Goal: Navigation & Orientation: Understand site structure

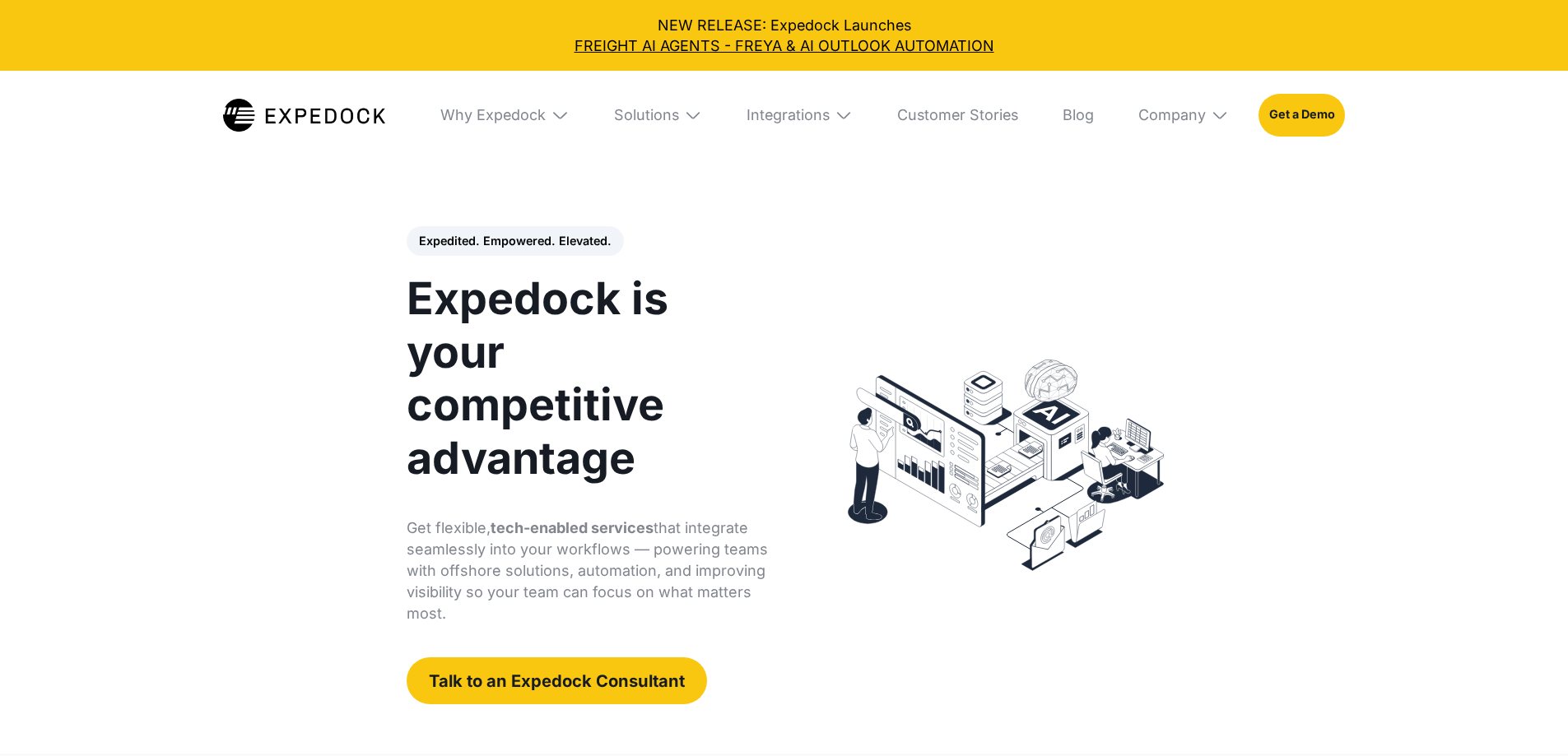
select select
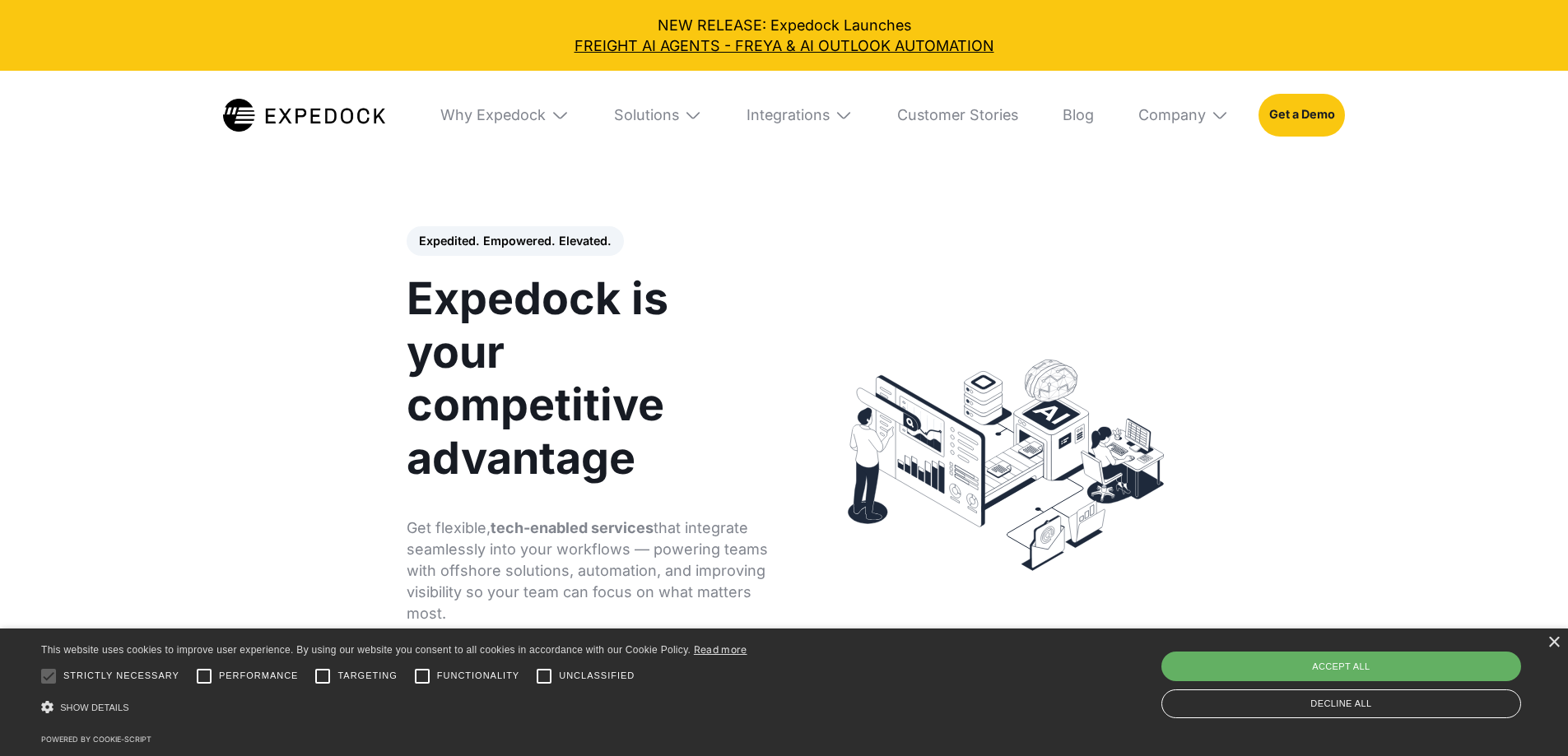
click at [1361, 663] on div "Accept all" at bounding box center [1341, 666] width 360 height 30
checkbox input "true"
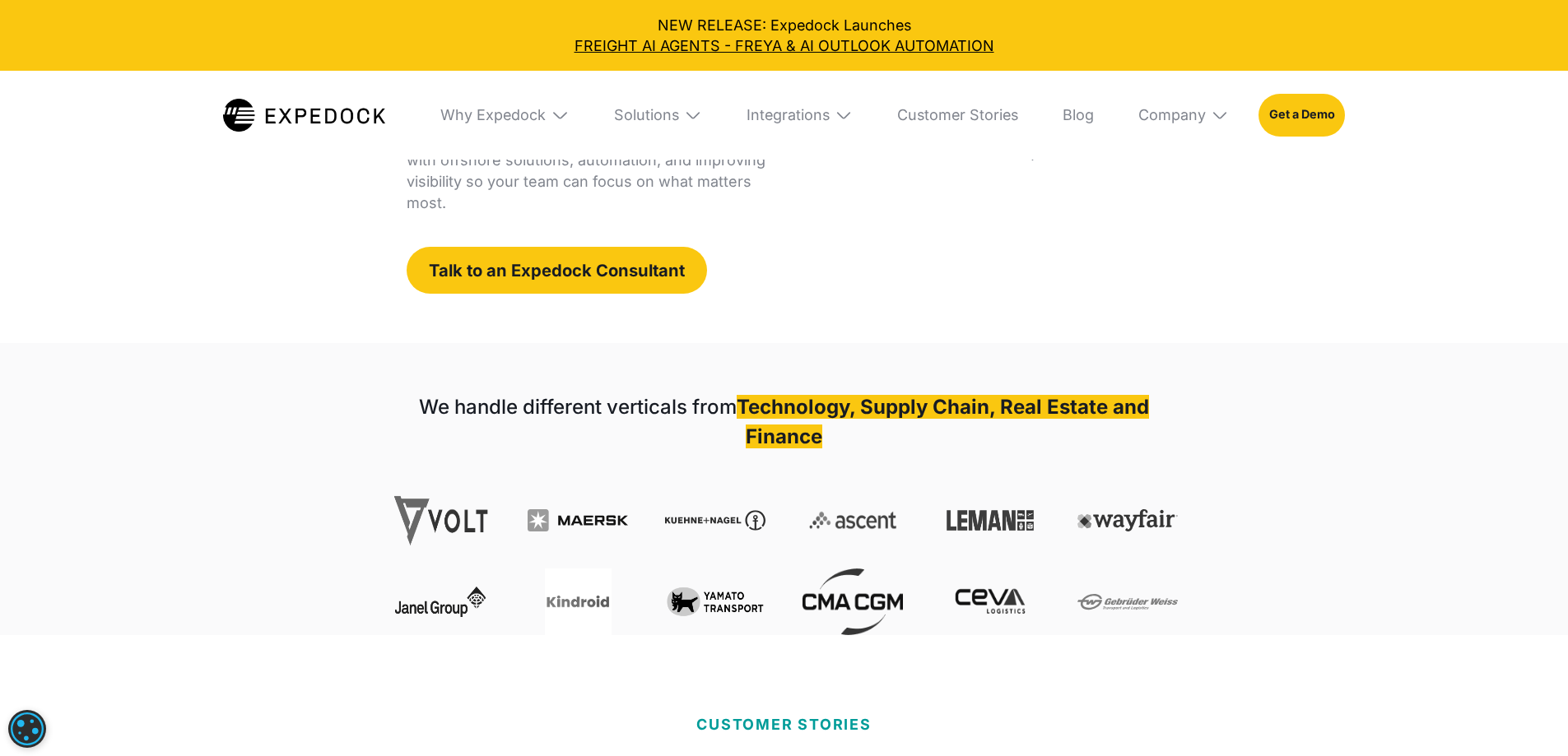
scroll to position [411, 0]
